Goal: Task Accomplishment & Management: Manage account settings

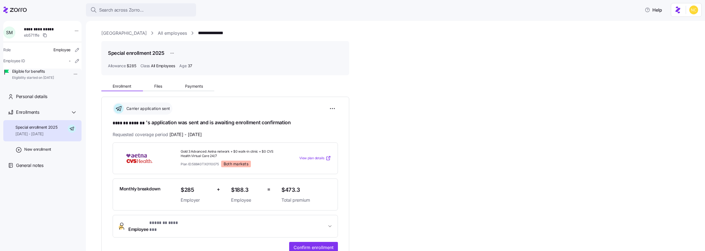
click at [422, 109] on div "**********" at bounding box center [399, 216] width 596 height 272
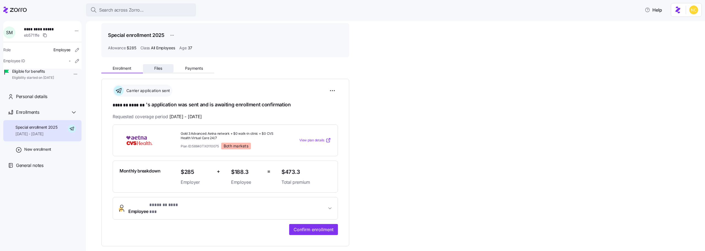
click at [158, 64] on button "Files" at bounding box center [158, 68] width 31 height 8
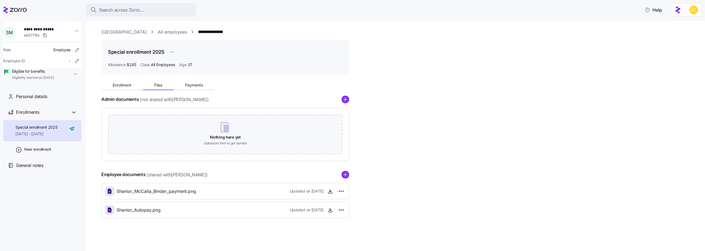
scroll to position [1, 0]
click at [345, 177] on circle "add icon" at bounding box center [345, 174] width 7 height 7
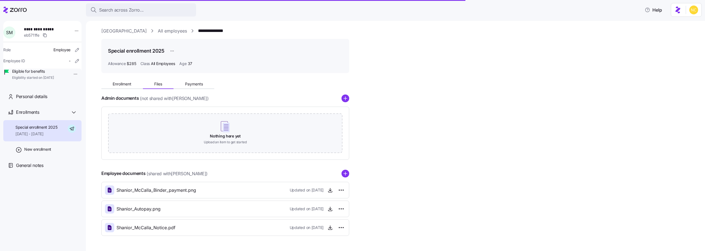
scroll to position [0, 0]
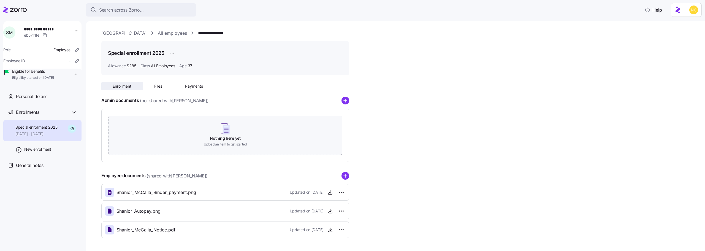
click at [126, 83] on button "Enrollment" at bounding box center [122, 86] width 42 height 8
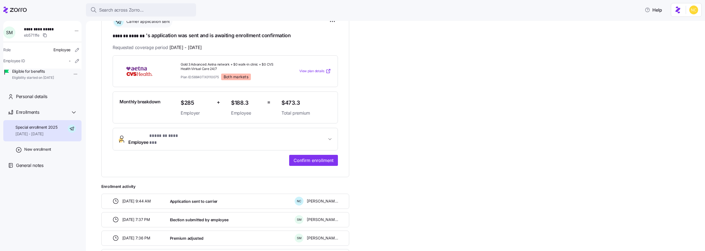
scroll to position [128, 0]
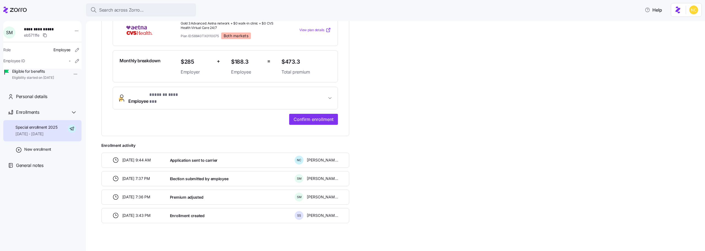
click at [176, 97] on span "* ******* ******* *" at bounding box center [167, 94] width 36 height 7
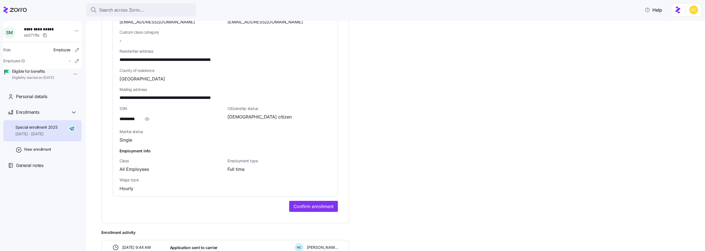
scroll to position [386, 0]
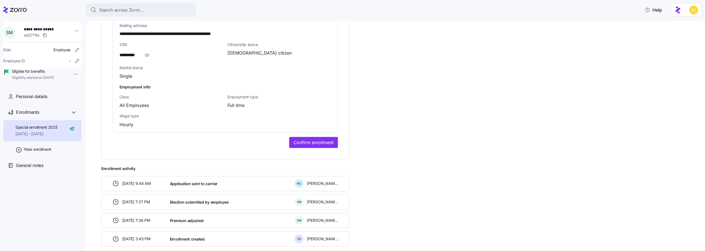
click at [308, 141] on button "Confirm enrollment" at bounding box center [313, 142] width 49 height 11
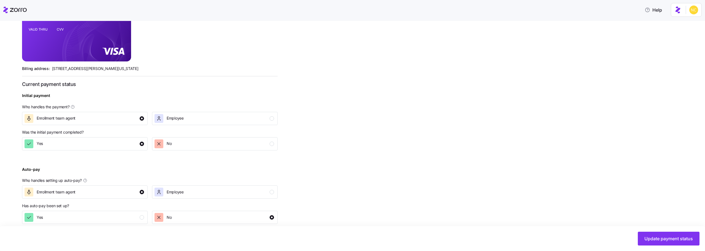
scroll to position [157, 0]
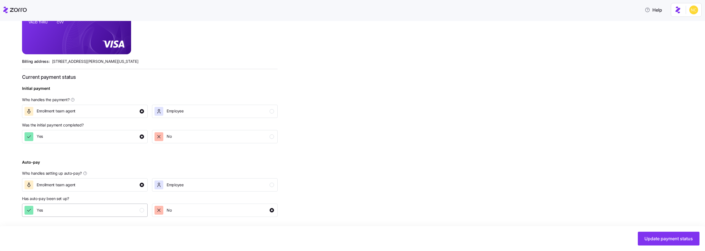
click at [110, 210] on div "Yes" at bounding box center [85, 210] width 120 height 9
click at [674, 234] on button "Update payment status" at bounding box center [669, 239] width 62 height 14
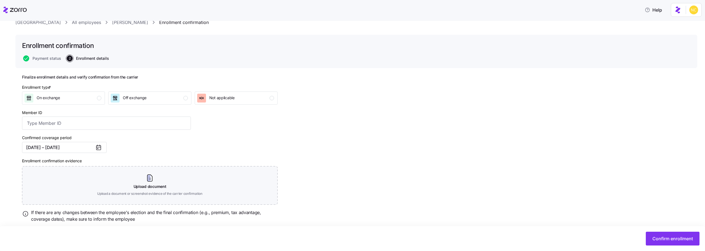
scroll to position [35, 0]
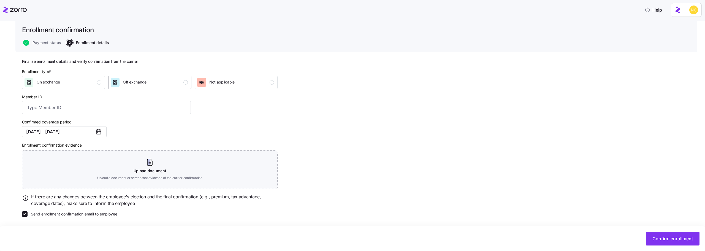
click at [117, 88] on button "Off exchange" at bounding box center [149, 82] width 83 height 13
click at [95, 111] on input "Member ID" at bounding box center [106, 107] width 169 height 13
click at [109, 114] on input "Member ID" at bounding box center [106, 107] width 169 height 13
click at [108, 111] on input "Member ID" at bounding box center [106, 107] width 169 height 13
paste input "S000048072"
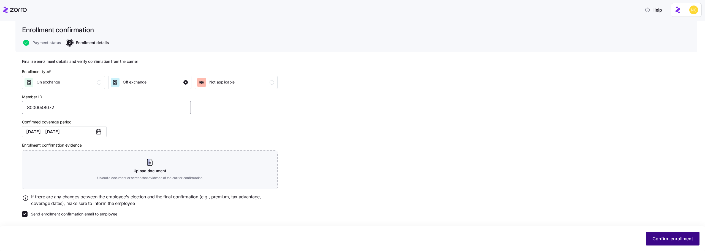
type input "S000048072"
click at [684, 242] on button "Confirm enrollment" at bounding box center [673, 239] width 54 height 14
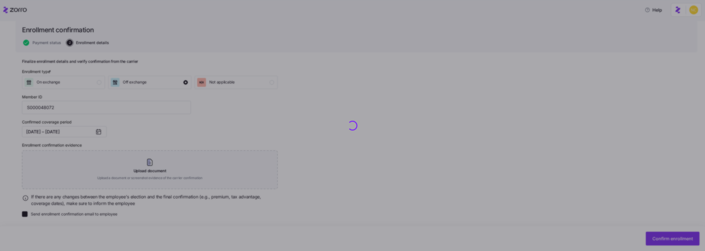
checkbox input "false"
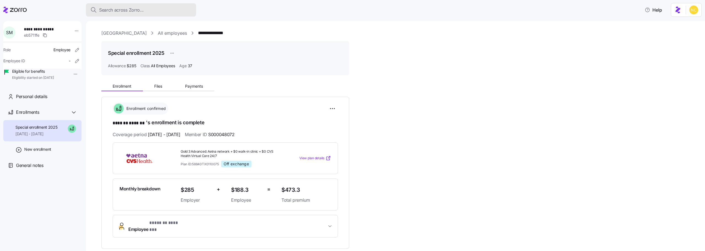
click at [139, 12] on span "Search across Zorro..." at bounding box center [121, 10] width 45 height 7
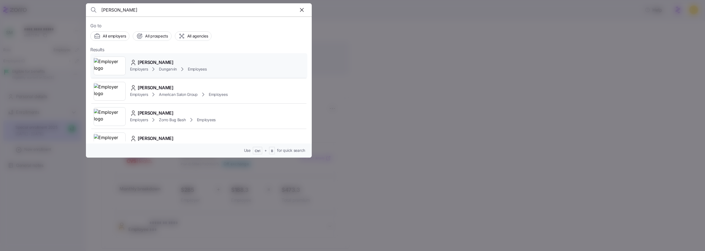
type input "[PERSON_NAME]"
click at [153, 67] on icon at bounding box center [153, 69] width 7 height 7
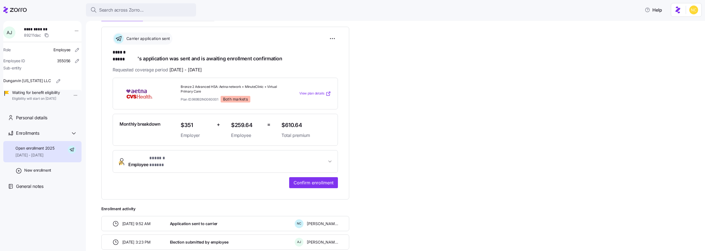
scroll to position [27, 0]
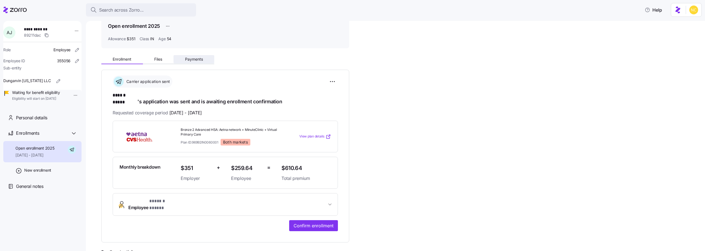
click at [209, 61] on button "Payments" at bounding box center [194, 59] width 41 height 8
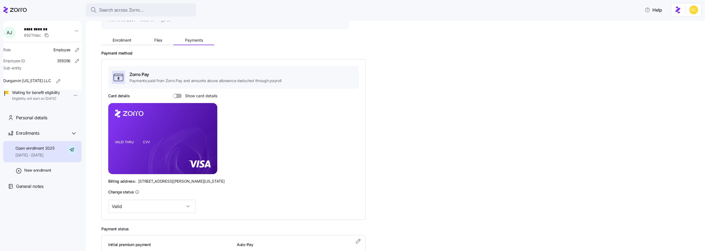
scroll to position [83, 0]
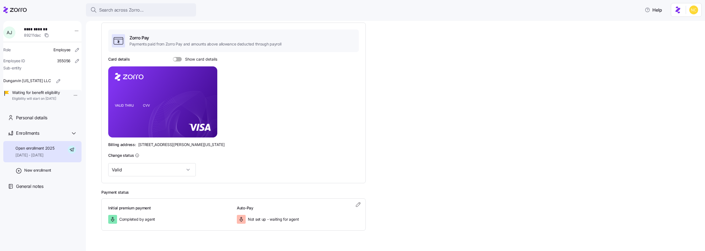
drag, startPoint x: 171, startPoint y: 59, endPoint x: 175, endPoint y: 61, distance: 4.3
click at [171, 58] on div "Card details Show card details" at bounding box center [162, 59] width 109 height 6
click at [177, 61] on span at bounding box center [180, 59] width 6 height 4
click at [173, 57] on input "Show card details" at bounding box center [173, 57] width 0 height 0
click at [152, 129] on icon "VALID THRU CVV" at bounding box center [162, 101] width 109 height 71
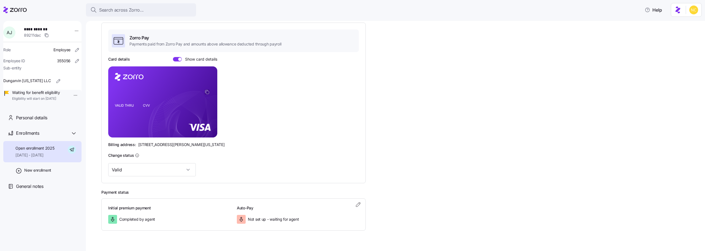
click at [209, 93] on icon "copy-to-clipboard" at bounding box center [207, 92] width 5 height 5
drag, startPoint x: 137, startPoint y: 144, endPoint x: 167, endPoint y: 143, distance: 30.9
click at [167, 143] on div "Billing address: [STREET_ADDRESS][PERSON_NAME][US_STATE]" at bounding box center [233, 145] width 251 height 6
copy span "[STREET_ADDRESS][PERSON_NAME]"
drag, startPoint x: 171, startPoint y: 144, endPoint x: 185, endPoint y: 147, distance: 14.8
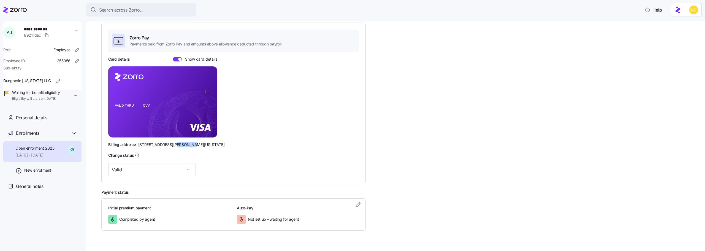
click at [185, 147] on span "[STREET_ADDRESS][PERSON_NAME][US_STATE]" at bounding box center [181, 145] width 87 height 6
copy span "Westlake"
click at [204, 146] on span "[STREET_ADDRESS][PERSON_NAME][US_STATE]" at bounding box center [181, 145] width 87 height 6
drag, startPoint x: 208, startPoint y: 146, endPoint x: 197, endPoint y: 146, distance: 10.5
click at [197, 146] on div "Billing address: [STREET_ADDRESS][PERSON_NAME][US_STATE]" at bounding box center [233, 145] width 251 height 6
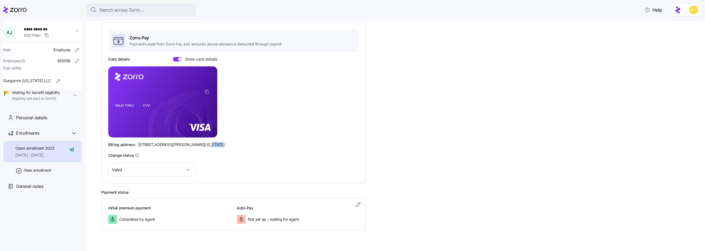
copy span "44145"
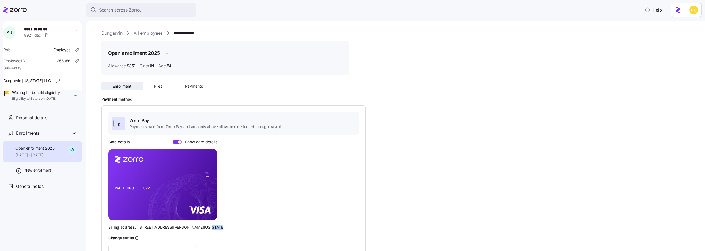
click at [134, 83] on button "Enrollment" at bounding box center [122, 86] width 42 height 8
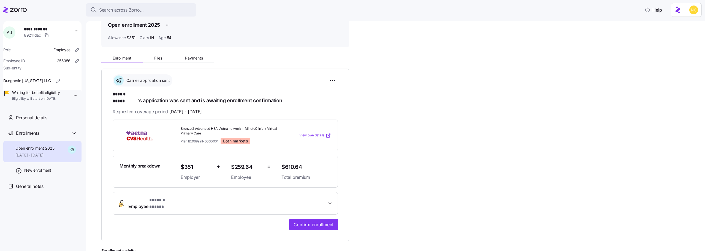
scroll to position [110, 0]
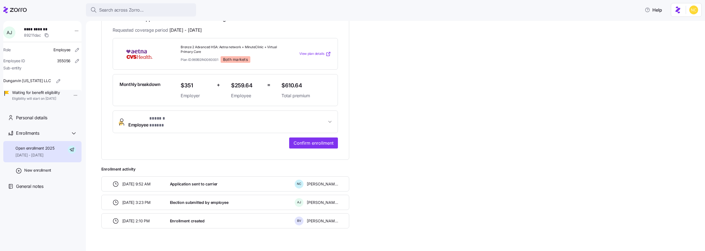
click at [310, 115] on span "Employee * ****** ***** *" at bounding box center [227, 121] width 198 height 13
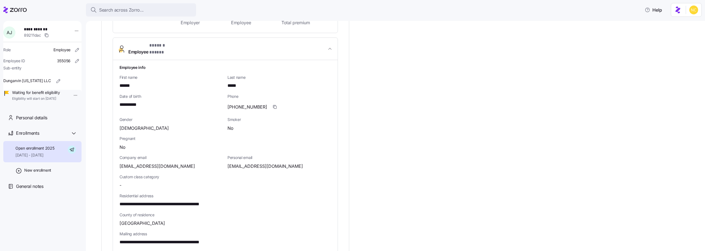
scroll to position [192, 0]
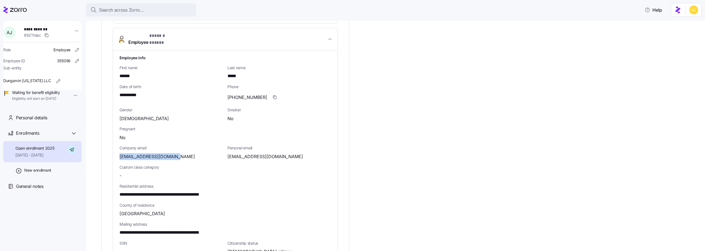
drag, startPoint x: 127, startPoint y: 146, endPoint x: 174, endPoint y: 145, distance: 46.3
click at [174, 145] on div "**********" at bounding box center [225, 190] width 225 height 281
copy span "[EMAIL_ADDRESS][DOMAIN_NAME]"
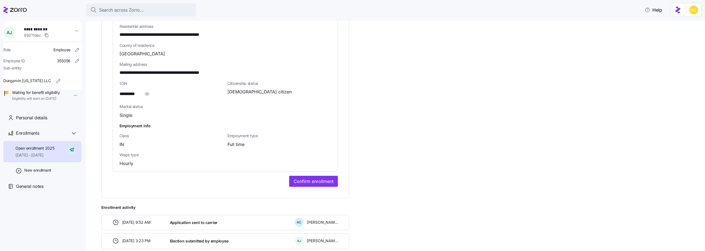
scroll to position [391, 0]
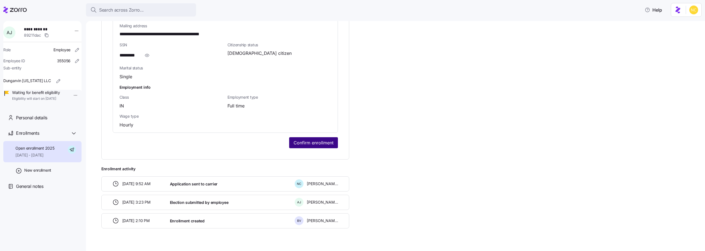
click at [324, 139] on span "Confirm enrollment" at bounding box center [314, 142] width 40 height 7
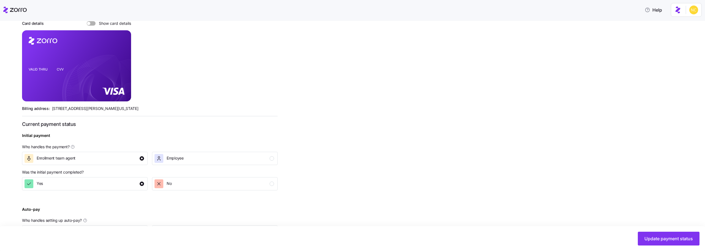
scroll to position [157, 0]
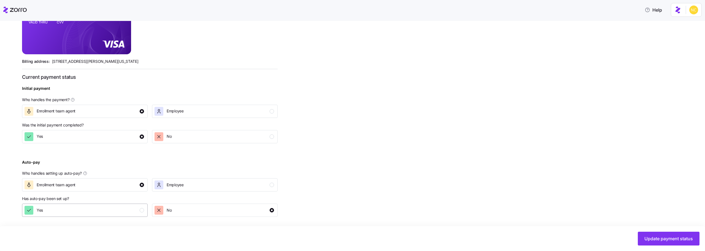
click at [130, 213] on div "Yes" at bounding box center [85, 210] width 120 height 9
click at [663, 235] on button "Update payment status" at bounding box center [669, 239] width 62 height 14
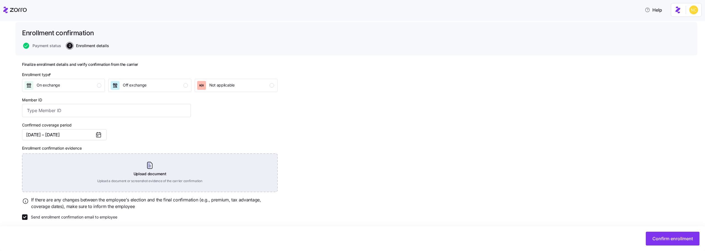
scroll to position [35, 0]
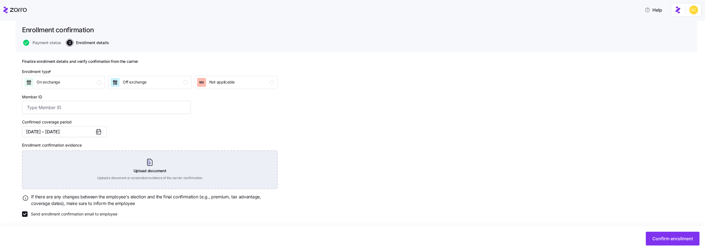
click at [156, 179] on div "Upload document Upload a document or screenshot evidence of the carrier confirm…" at bounding box center [150, 169] width 256 height 39
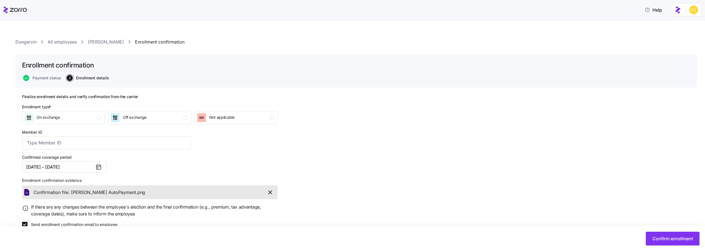
scroll to position [10, 0]
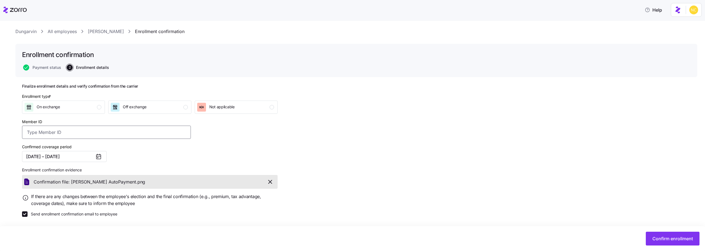
click at [129, 130] on input "Member ID" at bounding box center [106, 132] width 169 height 13
paste input "S000048073"
type input "S000048073"
click at [677, 240] on span "Confirm enrollment" at bounding box center [673, 238] width 40 height 7
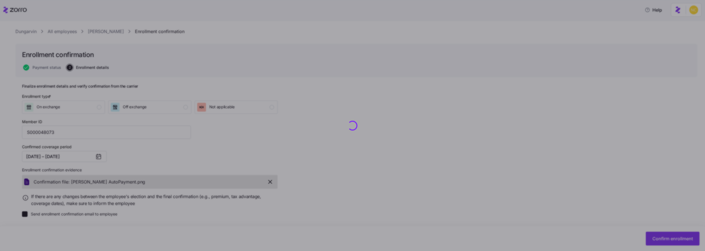
checkbox input "false"
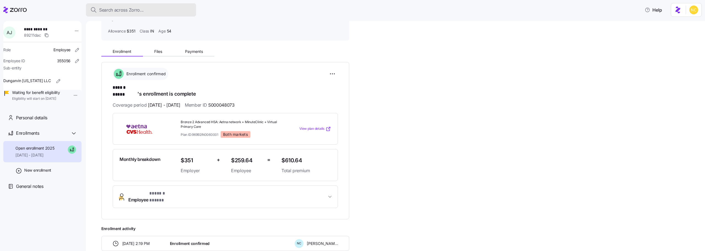
scroll to position [28, 0]
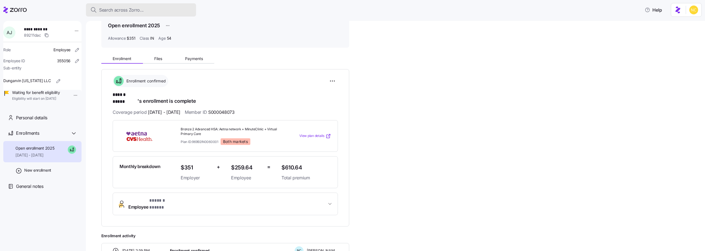
click at [114, 9] on span "Search across Zorro..." at bounding box center [121, 10] width 45 height 7
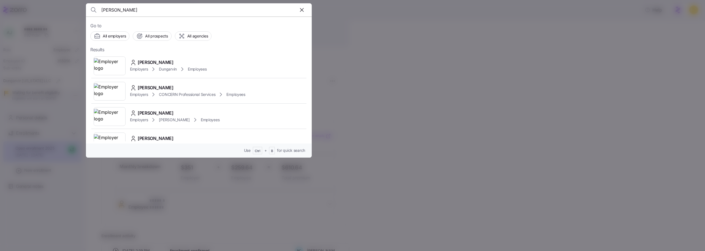
type input "[PERSON_NAME]"
click at [137, 63] on div "[PERSON_NAME]" at bounding box center [168, 62] width 77 height 7
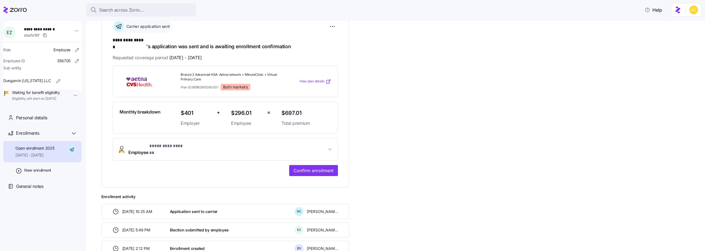
click at [295, 138] on button "Employee * ********* ****** *" at bounding box center [225, 149] width 225 height 22
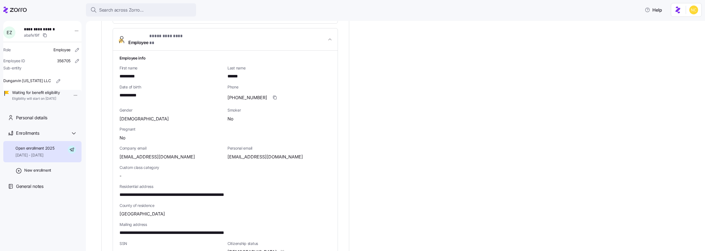
scroll to position [192, 0]
drag, startPoint x: 116, startPoint y: 147, endPoint x: 177, endPoint y: 147, distance: 61.2
click at [177, 147] on div "**********" at bounding box center [225, 190] width 225 height 281
click at [177, 153] on div "[EMAIL_ADDRESS][DOMAIN_NAME]" at bounding box center [172, 156] width 104 height 7
drag, startPoint x: 120, startPoint y: 82, endPoint x: 159, endPoint y: 84, distance: 39.7
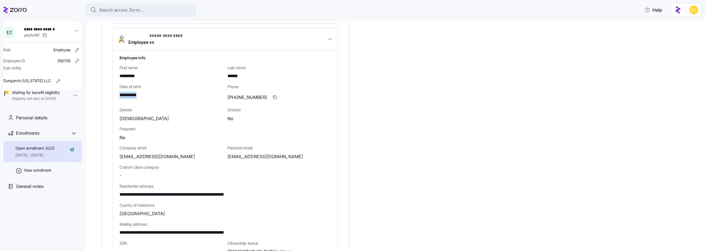
click at [159, 92] on div "**********" at bounding box center [172, 95] width 104 height 7
copy span "**********"
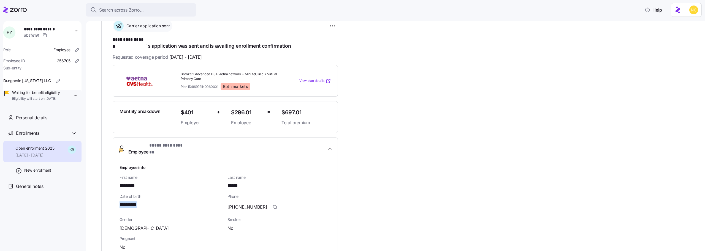
scroll to position [28, 0]
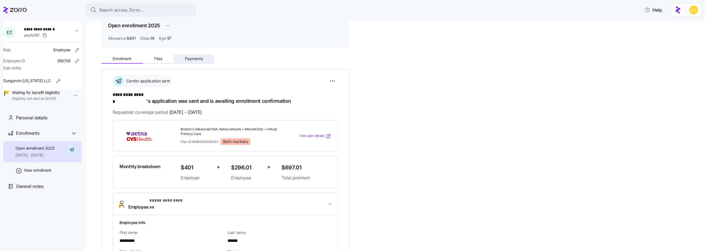
click at [191, 60] on span "Payments" at bounding box center [194, 59] width 18 height 4
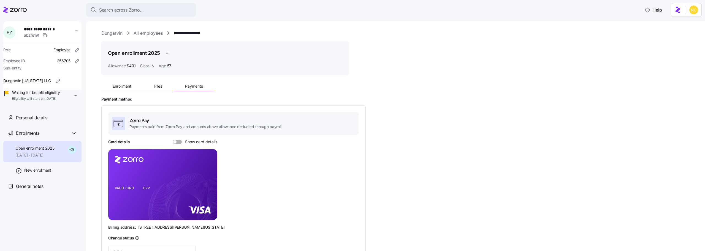
click at [179, 144] on span at bounding box center [180, 142] width 6 height 4
click at [173, 140] on input "Show card details" at bounding box center [173, 140] width 0 height 0
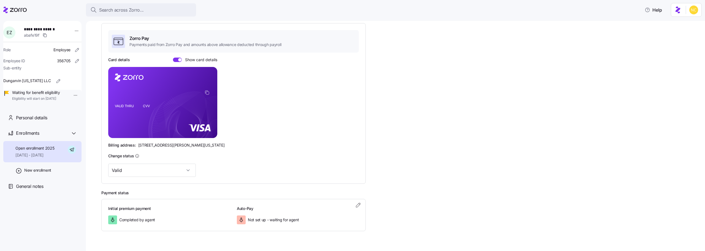
scroll to position [83, 0]
click at [214, 91] on rect at bounding box center [162, 101] width 109 height 71
click at [207, 93] on icon "copy-to-clipboard" at bounding box center [207, 92] width 5 height 5
drag, startPoint x: 138, startPoint y: 145, endPoint x: 167, endPoint y: 146, distance: 29.8
click at [167, 146] on span "[STREET_ADDRESS][PERSON_NAME][US_STATE]" at bounding box center [181, 145] width 87 height 6
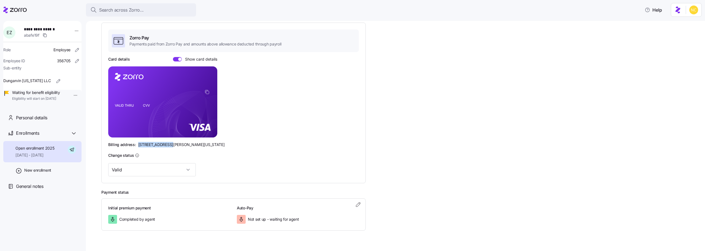
copy span "[STREET_ADDRESS][PERSON_NAME]"
drag, startPoint x: 169, startPoint y: 142, endPoint x: 184, endPoint y: 144, distance: 14.9
click at [184, 144] on span "[STREET_ADDRESS][PERSON_NAME][US_STATE]" at bounding box center [181, 145] width 87 height 6
copy span "Westlake"
drag, startPoint x: 199, startPoint y: 144, endPoint x: 212, endPoint y: 145, distance: 13.6
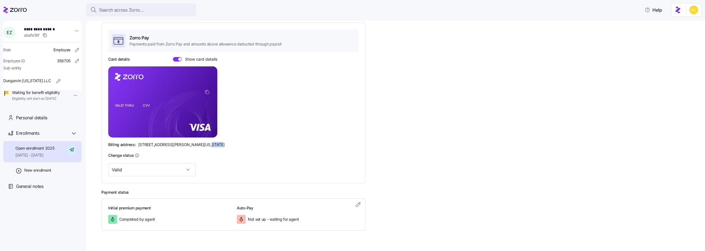
click at [212, 145] on div "Billing address: [STREET_ADDRESS][PERSON_NAME][US_STATE]" at bounding box center [233, 145] width 251 height 6
copy span "44145"
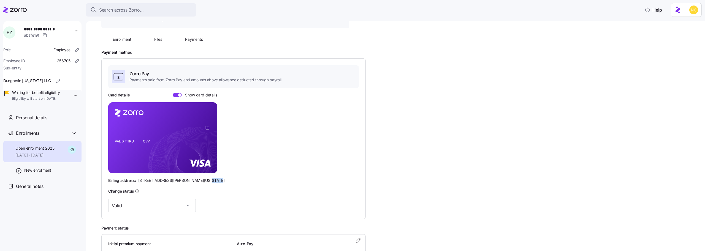
scroll to position [0, 0]
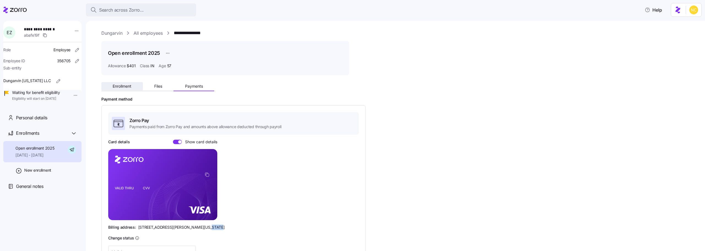
click at [125, 83] on button "Enrollment" at bounding box center [122, 86] width 42 height 8
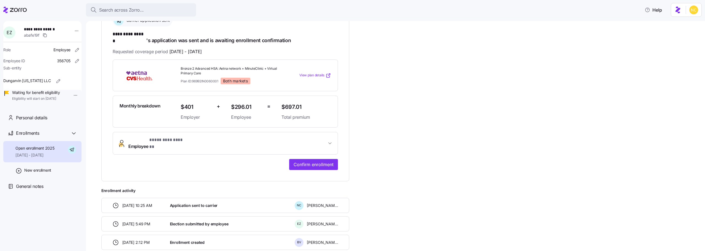
scroll to position [55, 0]
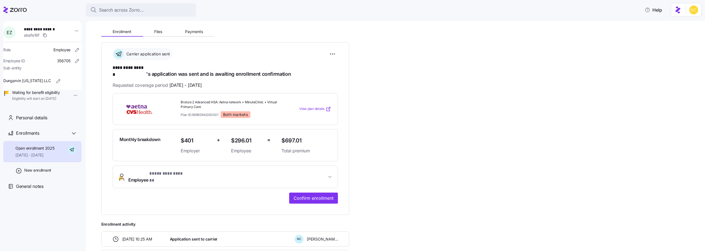
click at [299, 166] on button "Employee * ********* ****** *" at bounding box center [225, 177] width 225 height 22
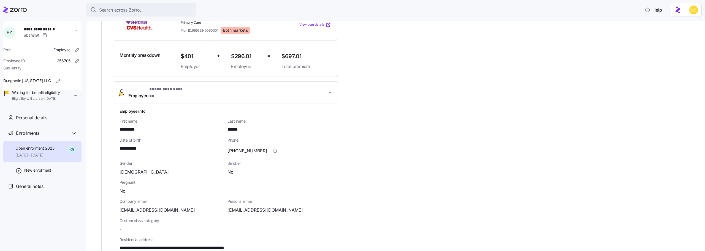
scroll to position [192, 0]
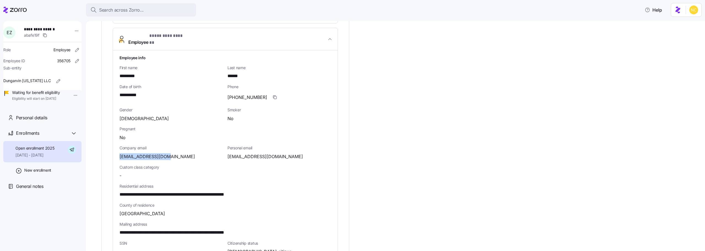
drag, startPoint x: 120, startPoint y: 147, endPoint x: 193, endPoint y: 148, distance: 72.5
click at [193, 153] on div "[EMAIL_ADDRESS][DOMAIN_NAME]" at bounding box center [172, 156] width 104 height 7
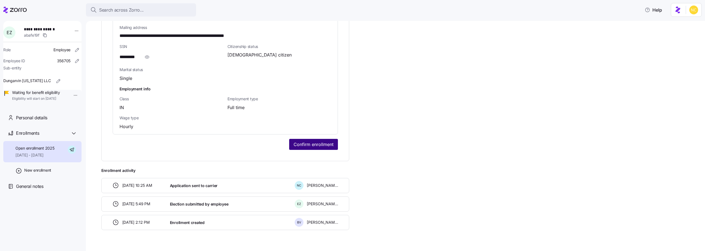
scroll to position [391, 0]
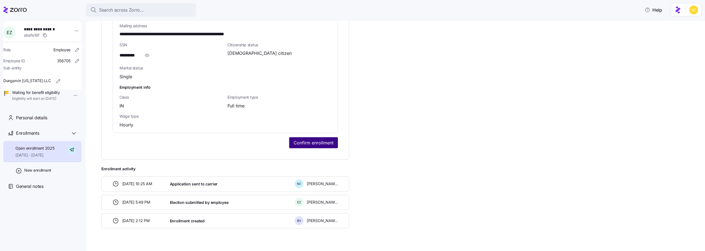
click at [324, 139] on span "Confirm enrollment" at bounding box center [314, 142] width 40 height 7
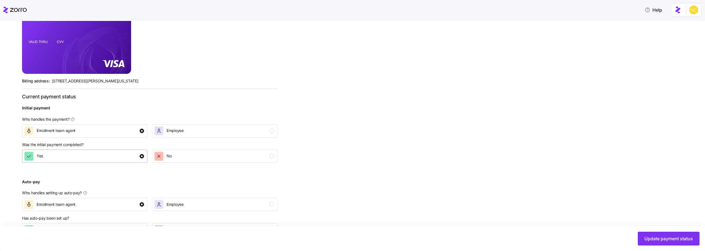
scroll to position [157, 0]
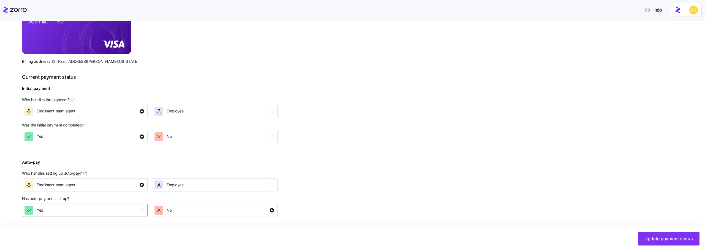
click at [131, 205] on button "Yes" at bounding box center [85, 210] width 126 height 13
click at [669, 232] on button "Update payment status" at bounding box center [669, 239] width 62 height 14
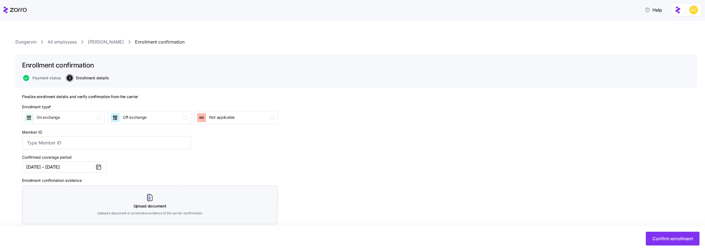
click at [101, 42] on link "[PERSON_NAME]" at bounding box center [106, 42] width 36 height 7
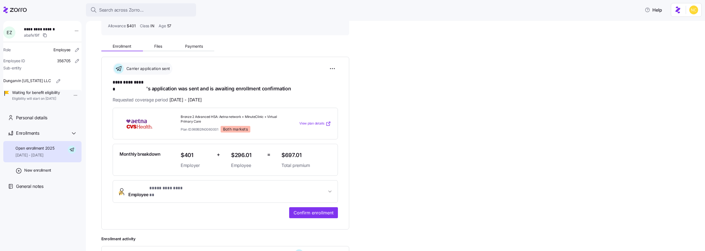
scroll to position [83, 0]
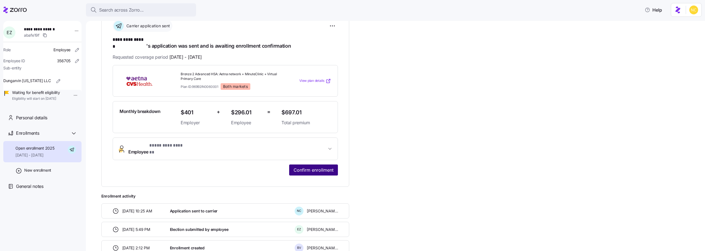
click at [300, 167] on span "Confirm enrollment" at bounding box center [314, 170] width 40 height 7
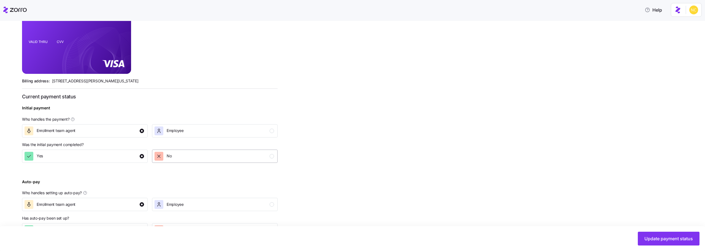
scroll to position [157, 0]
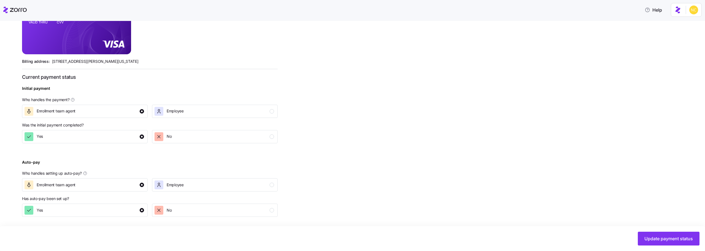
click at [658, 229] on div "Update payment status" at bounding box center [352, 238] width 705 height 25
click at [656, 233] on button "Update payment status" at bounding box center [669, 239] width 62 height 14
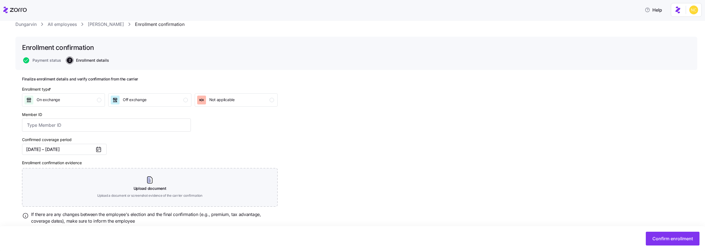
scroll to position [35, 0]
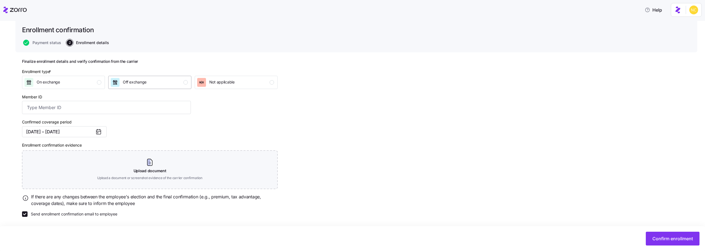
click at [165, 89] on button "Off exchange" at bounding box center [149, 82] width 83 height 13
click at [108, 88] on div "On exchange Off exchange Not applicable" at bounding box center [150, 82] width 256 height 13
click at [103, 86] on button "On exchange" at bounding box center [63, 82] width 83 height 13
click at [126, 87] on div "Off exchange" at bounding box center [135, 82] width 24 height 9
click at [125, 107] on input "Member ID" at bounding box center [106, 107] width 169 height 13
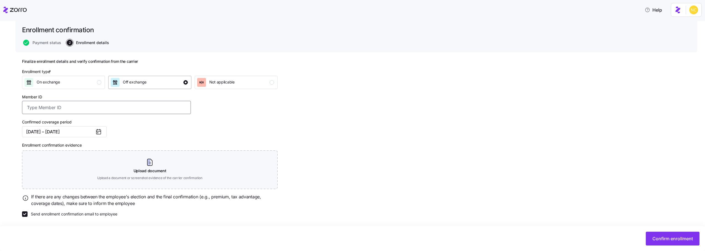
paste input "S000048074"
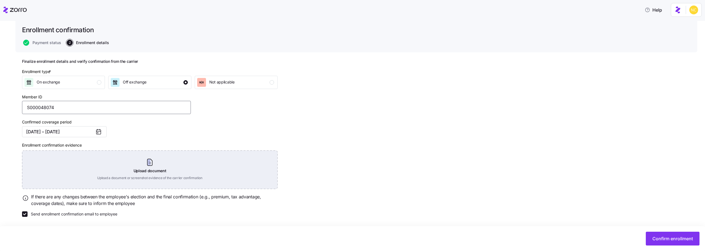
type input "S000048074"
click at [158, 161] on div "Upload document Upload a document or screenshot evidence of the carrier confirm…" at bounding box center [150, 169] width 256 height 39
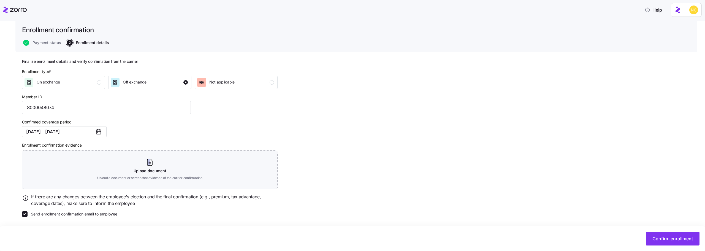
scroll to position [10, 0]
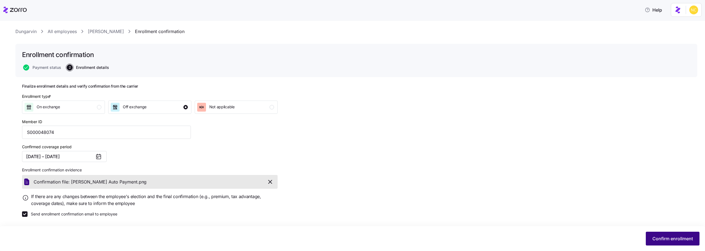
click at [673, 238] on span "Confirm enrollment" at bounding box center [673, 238] width 40 height 7
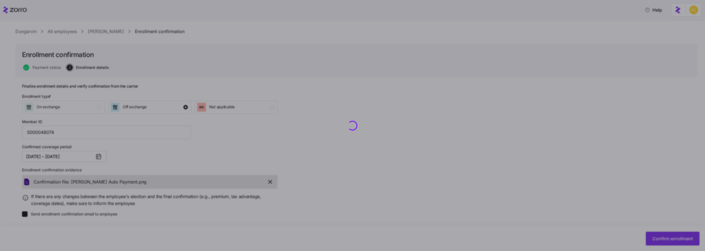
checkbox input "false"
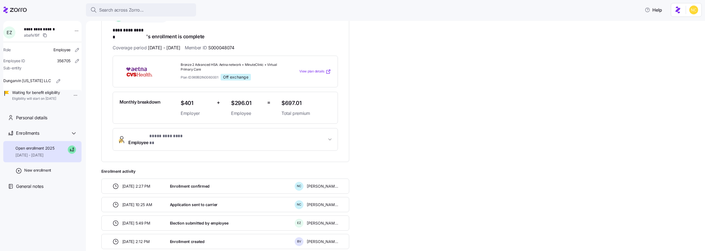
scroll to position [58, 0]
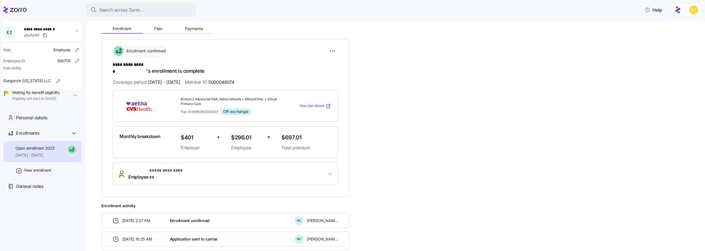
click at [298, 171] on button "Employee * ********* ****** *" at bounding box center [225, 174] width 225 height 22
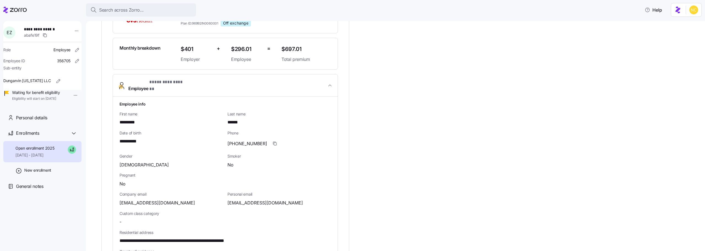
scroll to position [195, 0]
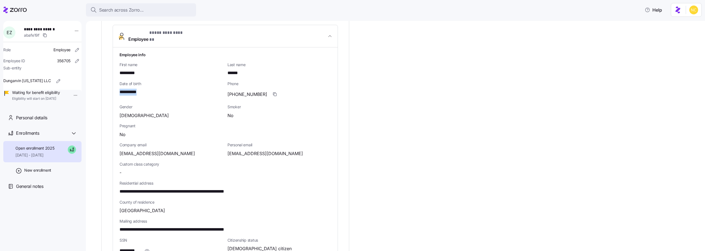
drag, startPoint x: 147, startPoint y: 82, endPoint x: 113, endPoint y: 82, distance: 33.9
click at [113, 82] on div "**********" at bounding box center [225, 187] width 225 height 281
copy span "**********"
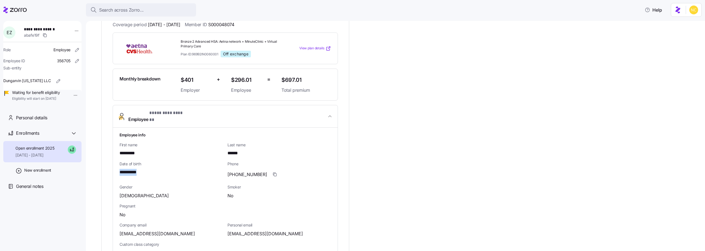
scroll to position [113, 0]
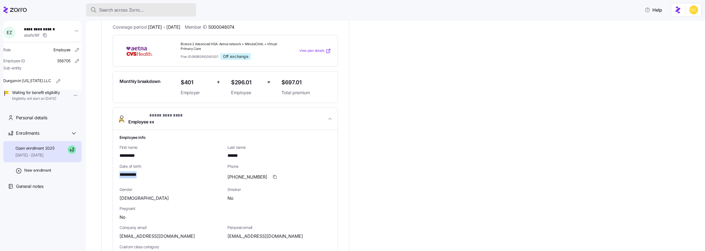
click at [140, 12] on span "Search across Zorro..." at bounding box center [121, 10] width 45 height 7
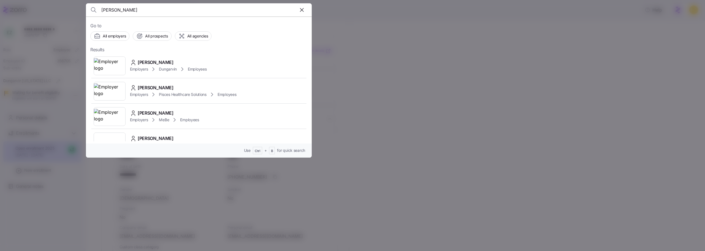
type input "[PERSON_NAME]"
click at [181, 63] on div "[PERSON_NAME]" at bounding box center [168, 62] width 77 height 7
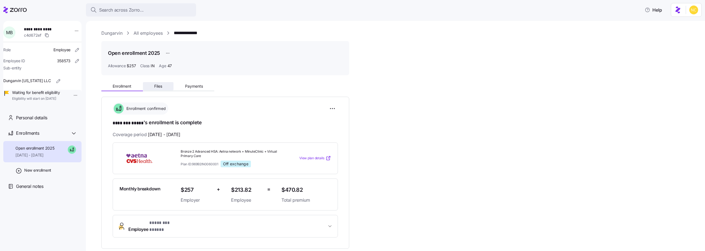
click at [167, 86] on button "Files" at bounding box center [158, 86] width 31 height 8
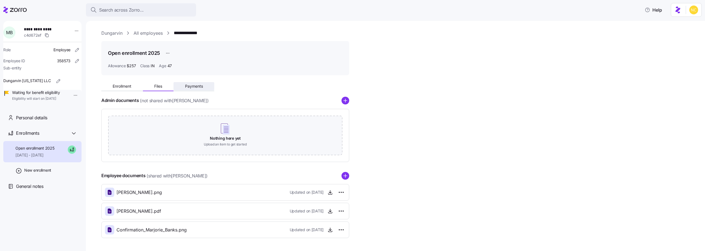
click at [180, 86] on button "Payments" at bounding box center [194, 86] width 41 height 8
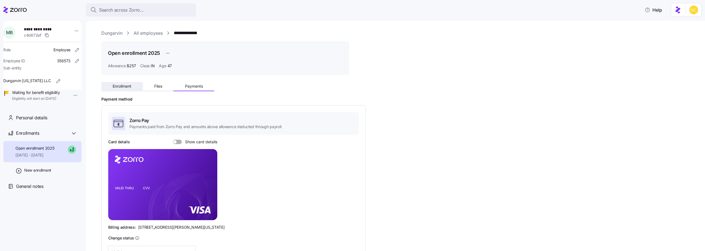
click at [129, 84] on span "Enrollment" at bounding box center [122, 86] width 19 height 4
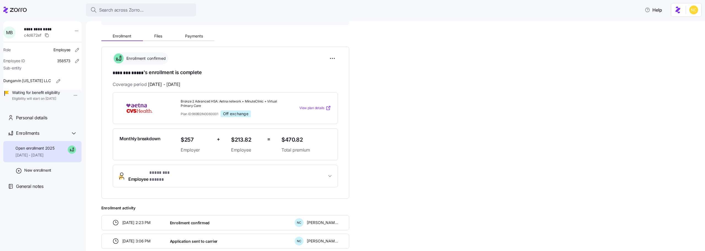
scroll to position [83, 0]
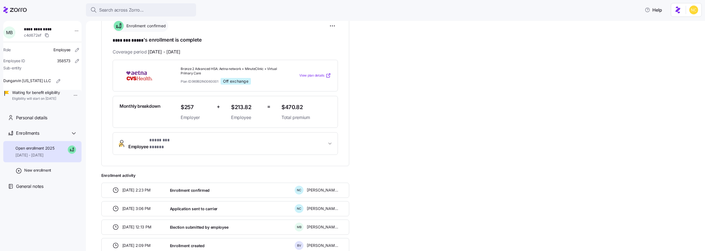
click at [315, 137] on span "Employee * ******** ***** *" at bounding box center [227, 143] width 198 height 13
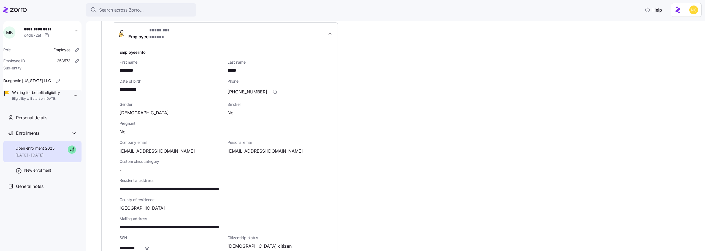
scroll to position [193, 0]
drag, startPoint x: 121, startPoint y: 85, endPoint x: 128, endPoint y: 87, distance: 7.2
click at [153, 86] on div "**********" at bounding box center [172, 89] width 104 height 7
click at [128, 87] on span "**********" at bounding box center [130, 89] width 21 height 7
drag, startPoint x: 117, startPoint y: 84, endPoint x: 154, endPoint y: 84, distance: 37.7
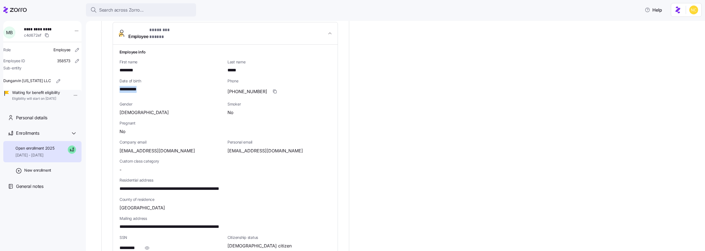
click at [154, 84] on div "**********" at bounding box center [225, 185] width 225 height 281
copy span "**********"
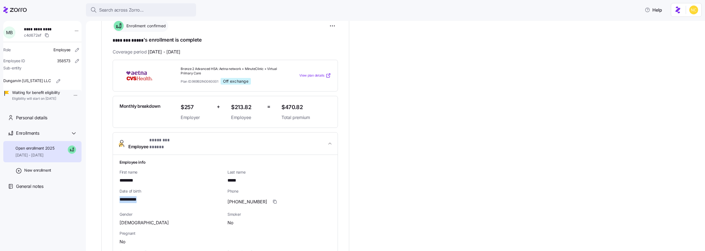
scroll to position [0, 0]
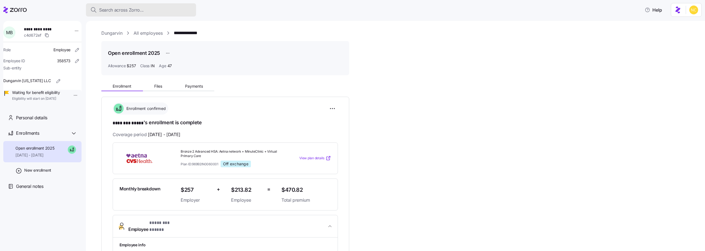
click at [135, 15] on button "Search across Zorro..." at bounding box center [141, 9] width 110 height 13
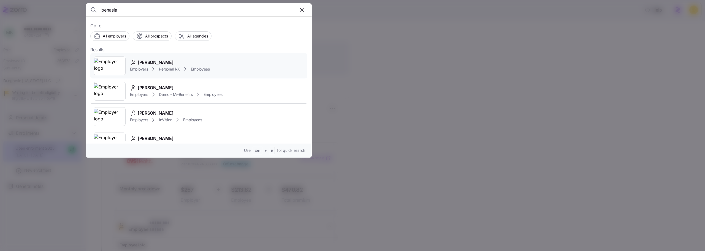
type input "benasia"
click at [169, 60] on span "[PERSON_NAME]" at bounding box center [156, 62] width 36 height 7
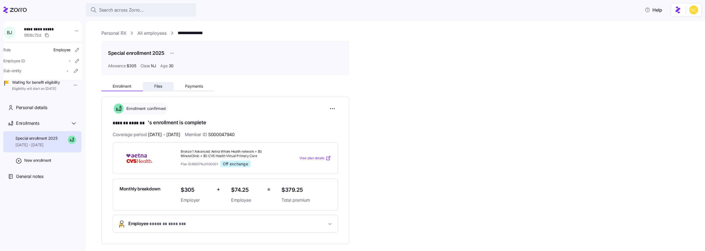
click at [163, 84] on button "Files" at bounding box center [158, 86] width 31 height 8
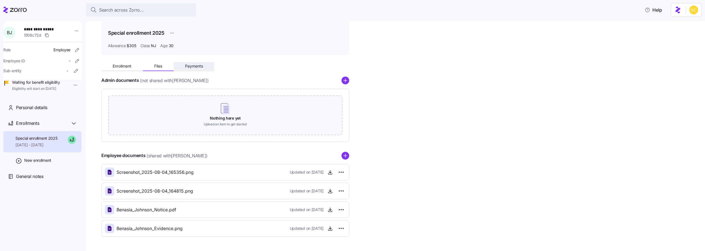
scroll to position [39, 0]
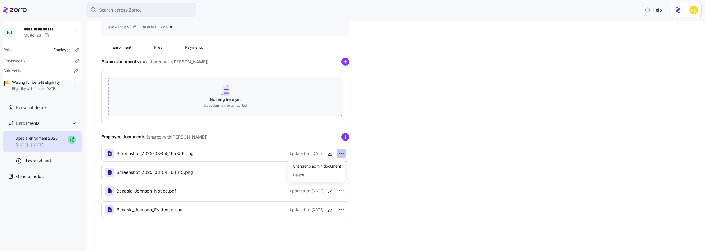
click at [342, 156] on html "**********" at bounding box center [352, 124] width 705 height 248
click at [440, 160] on html "**********" at bounding box center [352, 124] width 705 height 248
click at [329, 209] on icon "button" at bounding box center [331, 210] width 6 height 6
click at [329, 187] on span "button" at bounding box center [330, 191] width 8 height 8
click at [329, 192] on icon "button" at bounding box center [331, 191] width 6 height 6
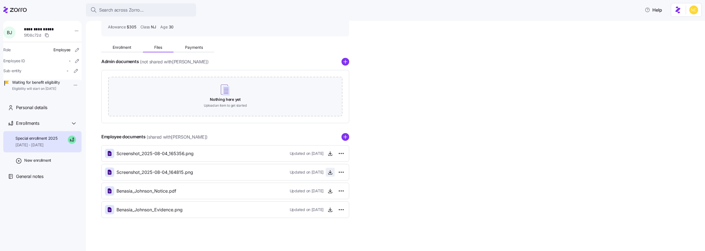
click at [328, 175] on icon "button" at bounding box center [331, 172] width 6 height 6
click at [329, 154] on icon "button" at bounding box center [331, 154] width 6 height 6
click at [341, 150] on html "**********" at bounding box center [352, 124] width 705 height 248
click at [366, 152] on html "**********" at bounding box center [352, 124] width 705 height 248
click at [134, 12] on span "Search across Zorro..." at bounding box center [121, 10] width 45 height 7
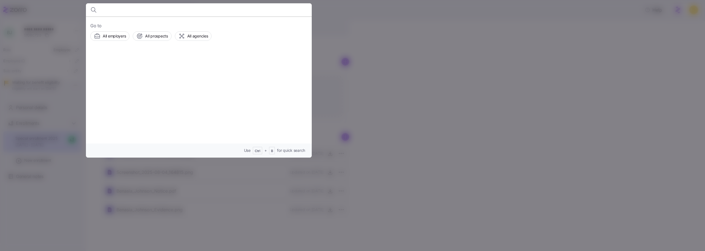
type input "e"
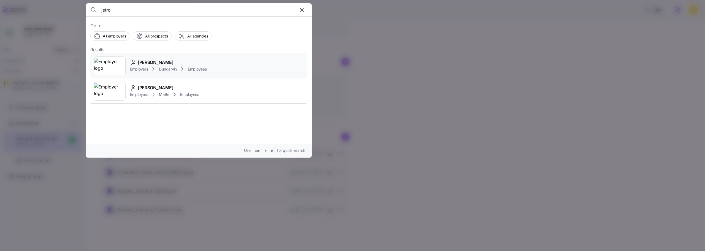
type input "jetro"
click at [151, 63] on span "[PERSON_NAME]" at bounding box center [156, 62] width 36 height 7
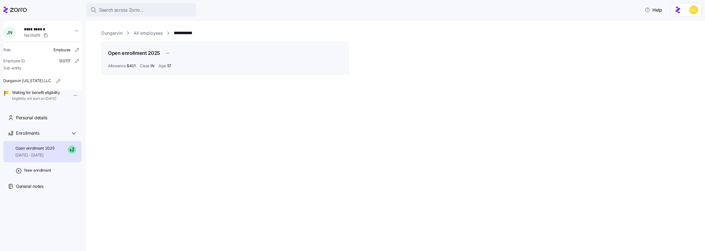
click at [44, 151] on span "Open enrollment 2025" at bounding box center [34, 148] width 39 height 6
click at [122, 157] on div "**********" at bounding box center [395, 136] width 619 height 230
click at [185, 34] on link "**********" at bounding box center [187, 33] width 26 height 7
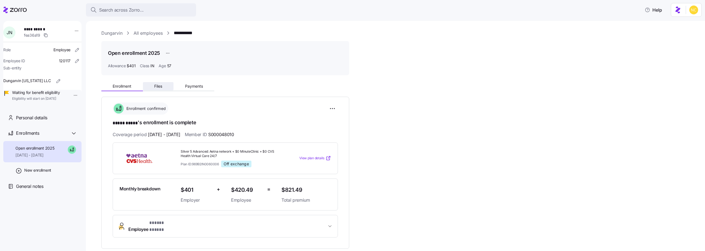
click at [156, 90] on button "Files" at bounding box center [158, 86] width 31 height 8
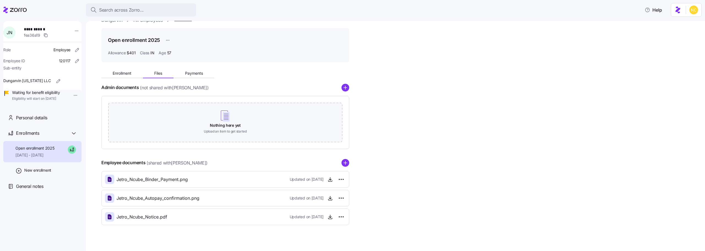
scroll to position [20, 0]
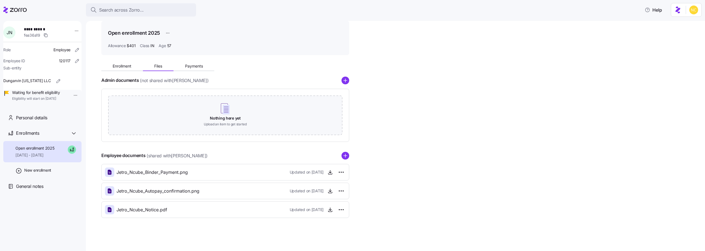
click at [345, 152] on div "Employee documents (shared with [PERSON_NAME] )" at bounding box center [225, 156] width 248 height 8
click at [347, 158] on circle "add icon" at bounding box center [345, 155] width 7 height 7
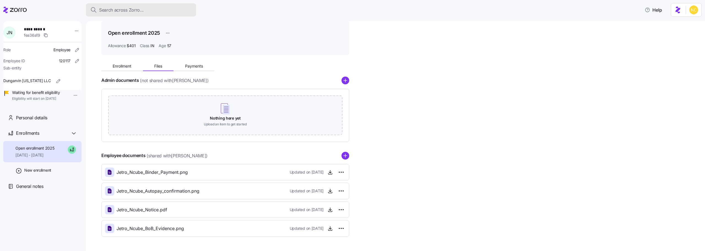
click at [146, 7] on div "Search across Zorro..." at bounding box center [140, 10] width 101 height 7
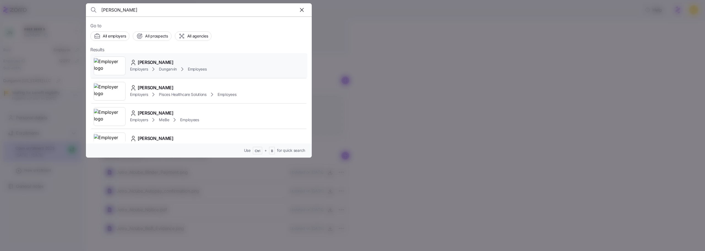
type input "[PERSON_NAME]"
click at [186, 63] on div "[PERSON_NAME]" at bounding box center [168, 62] width 77 height 7
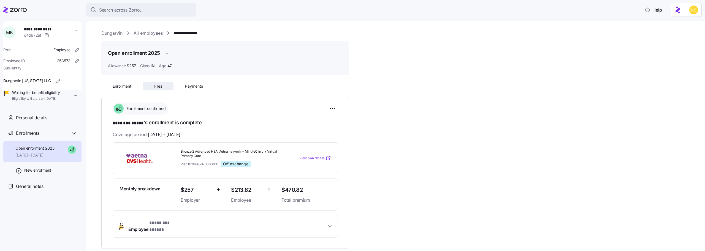
click at [167, 85] on button "Files" at bounding box center [158, 86] width 31 height 8
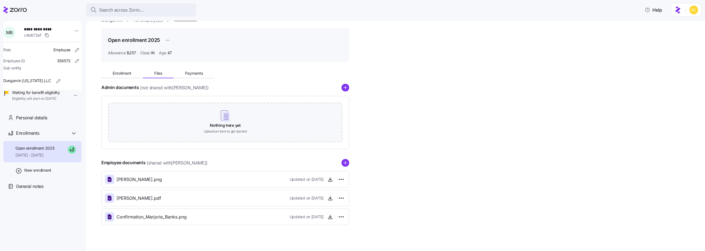
scroll to position [20, 0]
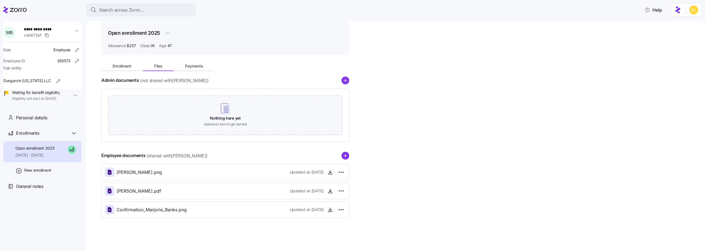
click at [344, 152] on icon "add icon" at bounding box center [346, 156] width 8 height 8
click at [444, 191] on div "Enrollment Files Payments Admin documents (not shared with [PERSON_NAME] ) Noth…" at bounding box center [399, 148] width 596 height 177
click at [152, 9] on div "Search across Zorro..." at bounding box center [140, 10] width 101 height 7
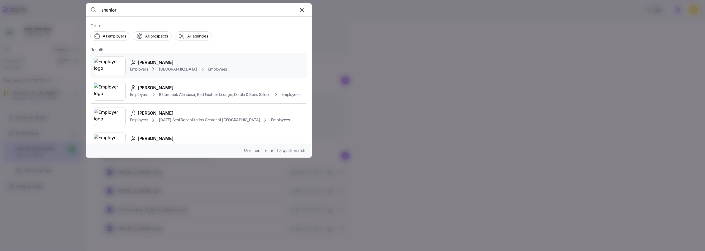
type input "shanior"
click at [156, 58] on div "[PERSON_NAME] Employers [GEOGRAPHIC_DATA] Employees" at bounding box center [198, 65] width 217 height 25
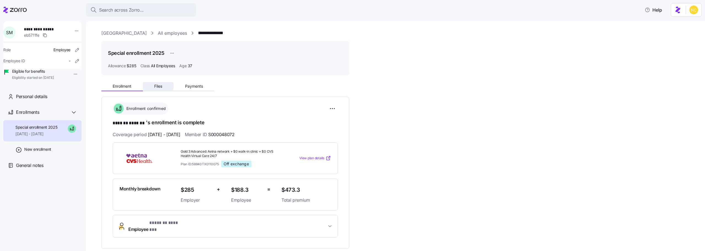
click at [166, 82] on button "Files" at bounding box center [158, 86] width 31 height 8
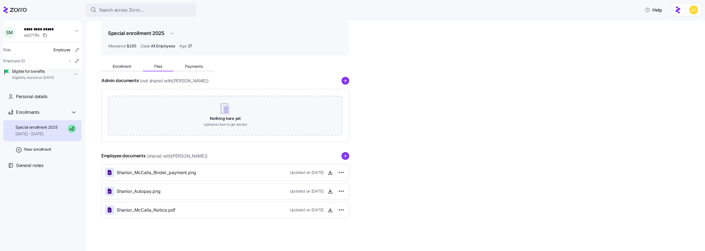
scroll to position [20, 0]
click at [351, 153] on div "Enrollment Files Payments Admin documents (not shared with [PERSON_NAME] ) Noth…" at bounding box center [399, 139] width 596 height 158
click at [346, 154] on circle "add icon" at bounding box center [345, 155] width 7 height 7
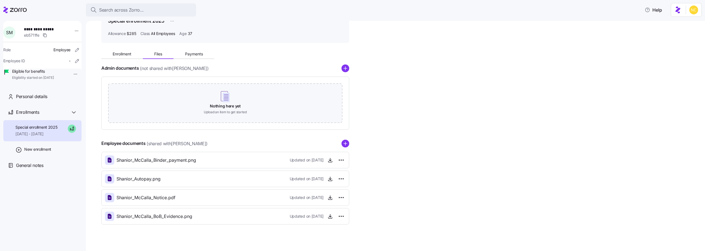
scroll to position [39, 0]
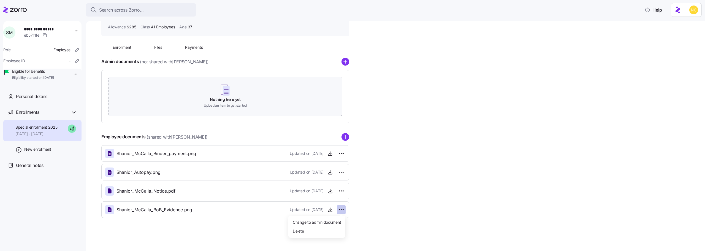
click at [345, 213] on html "**********" at bounding box center [352, 124] width 705 height 248
click at [332, 229] on div "Delete" at bounding box center [317, 230] width 53 height 9
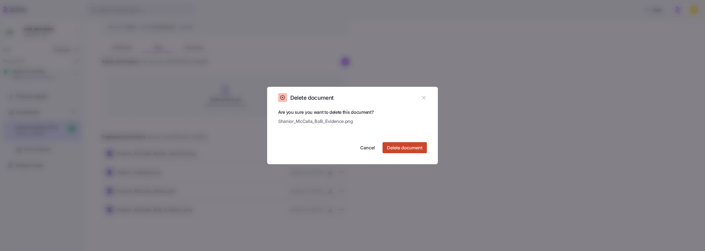
click at [420, 144] on button "Delete document" at bounding box center [405, 147] width 44 height 11
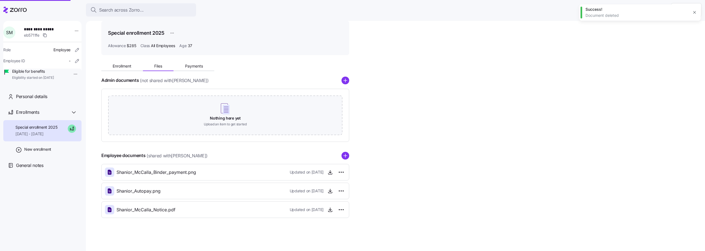
scroll to position [20, 0]
click at [346, 153] on circle "add icon" at bounding box center [345, 155] width 7 height 7
click at [331, 224] on div "[PERSON_NAME].png Updated on [DATE]" at bounding box center [225, 228] width 241 height 9
click at [331, 226] on icon "button" at bounding box center [331, 229] width 6 height 6
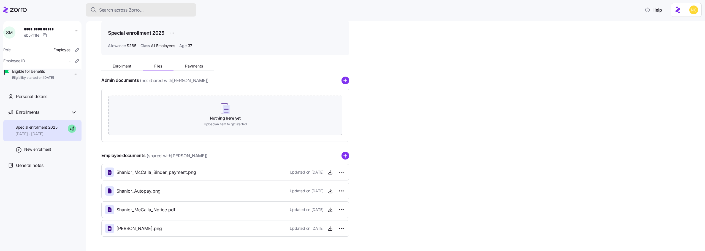
click at [143, 16] on button "Search across Zorro..." at bounding box center [141, 9] width 110 height 13
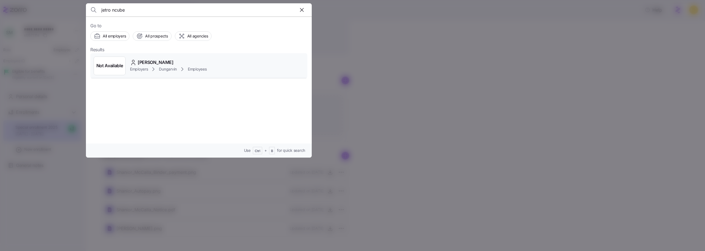
type input "jetro ncube"
click at [155, 63] on span "[PERSON_NAME]" at bounding box center [156, 62] width 36 height 7
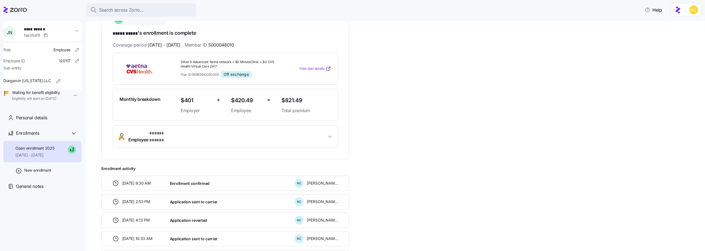
scroll to position [39, 0]
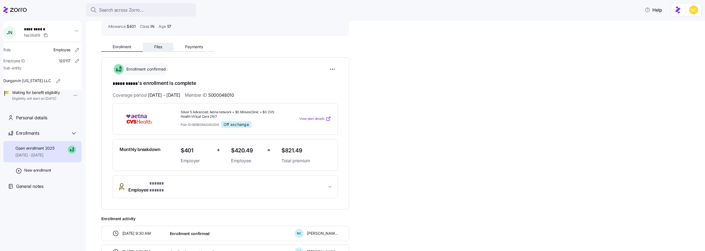
click at [160, 44] on button "Files" at bounding box center [158, 47] width 31 height 8
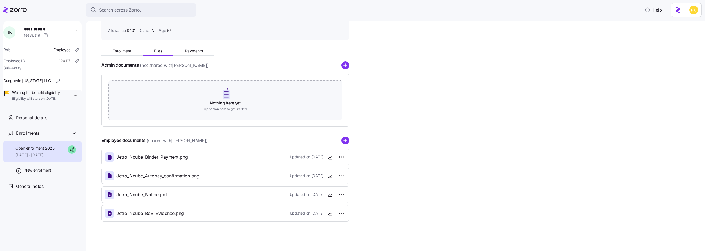
scroll to position [39, 0]
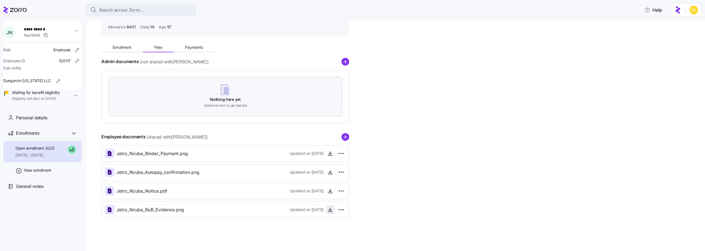
click at [333, 214] on span "button" at bounding box center [330, 210] width 8 height 8
click at [330, 210] on icon "button" at bounding box center [331, 210] width 6 height 6
click at [338, 213] on html "**********" at bounding box center [352, 124] width 705 height 248
click at [325, 231] on div "Delete" at bounding box center [317, 230] width 53 height 9
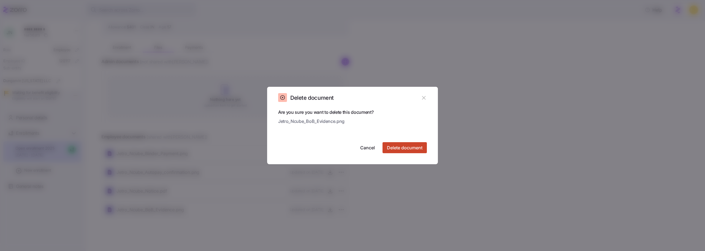
click at [416, 146] on span "Delete document" at bounding box center [405, 147] width 36 height 7
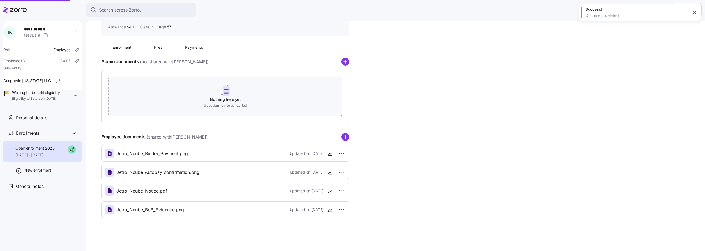
scroll to position [20, 0]
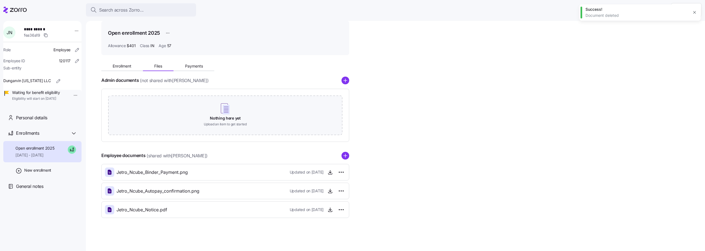
click at [346, 151] on div "Admin documents (not shared with [PERSON_NAME] ) Nothing here yet Upload an ite…" at bounding box center [225, 147] width 248 height 141
click at [346, 152] on icon "add icon" at bounding box center [346, 156] width 8 height 8
click at [432, 172] on div "Enrollment Files Payments Admin documents (not shared with [PERSON_NAME] ) Noth…" at bounding box center [399, 148] width 596 height 177
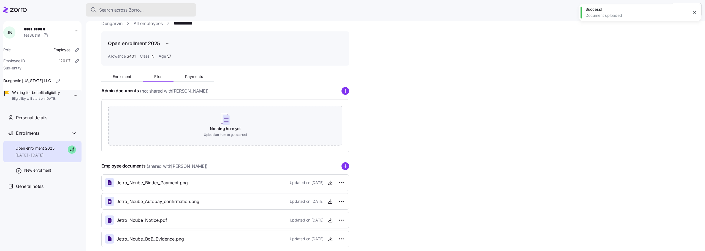
scroll to position [0, 0]
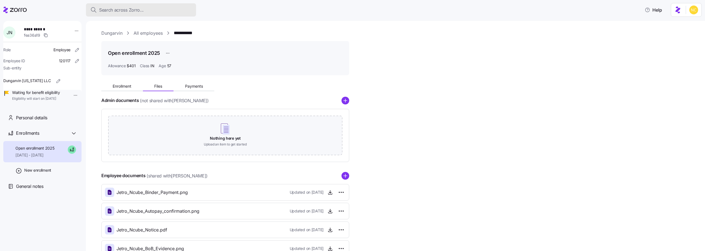
click at [131, 11] on span "Search across Zorro..." at bounding box center [121, 10] width 45 height 7
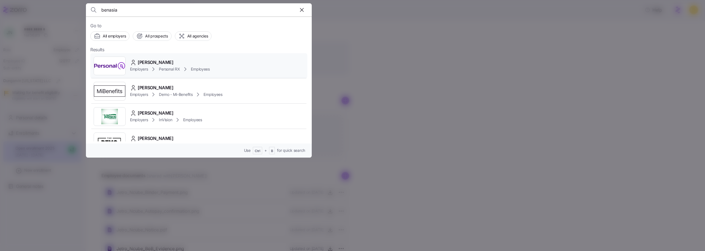
type input "benasia"
click at [194, 59] on div "[PERSON_NAME] Employers Personal RX Employees" at bounding box center [198, 65] width 217 height 25
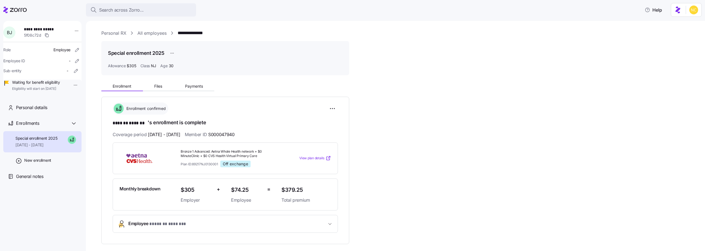
scroll to position [28, 0]
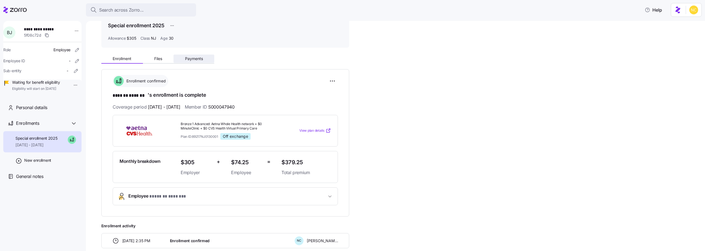
click at [188, 59] on span "Payments" at bounding box center [194, 59] width 18 height 4
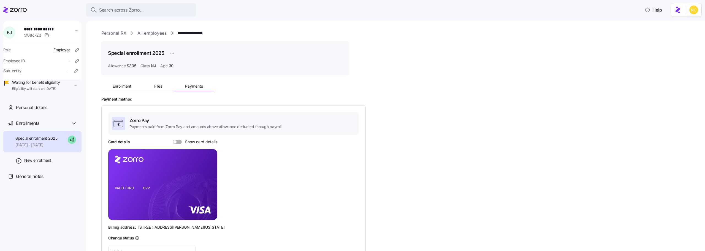
click at [497, 136] on div "Payment method Zorro Pay Payments paid from Zorro Pay and amounts above allowan…" at bounding box center [399, 181] width 596 height 169
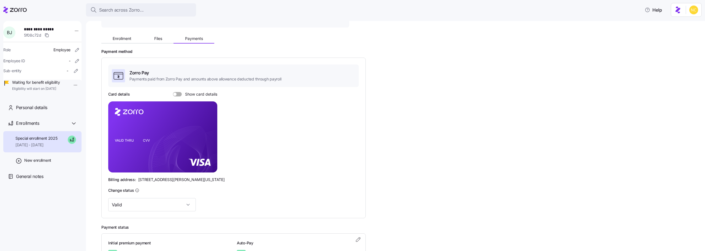
scroll to position [28, 0]
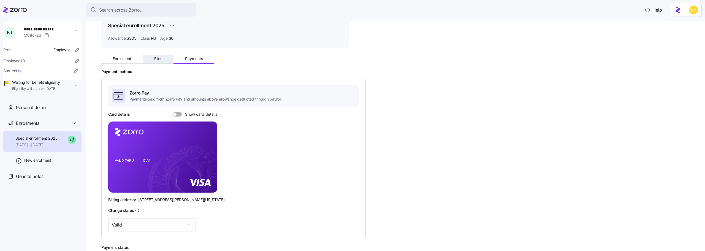
click at [166, 57] on button "Files" at bounding box center [158, 59] width 31 height 8
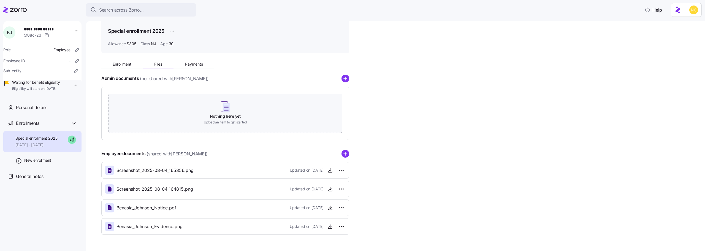
scroll to position [39, 0]
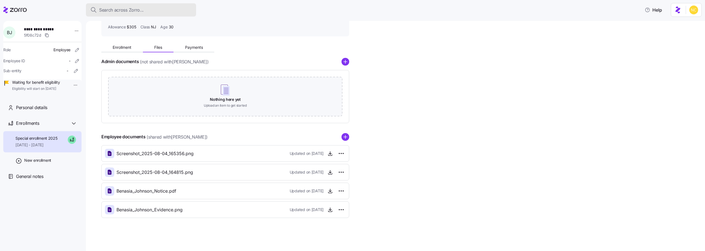
click at [141, 14] on button "Search across Zorro..." at bounding box center [141, 9] width 110 height 13
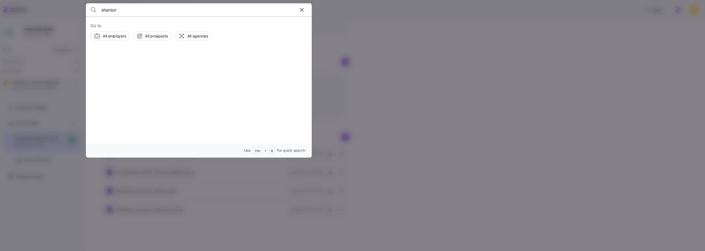
type input "shanior"
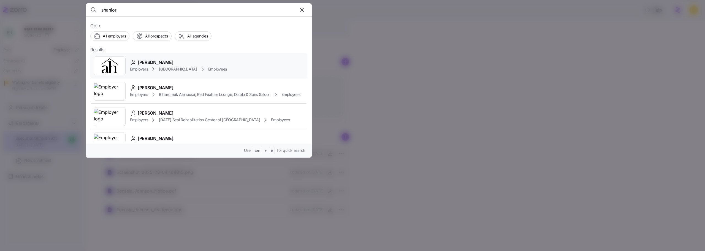
click at [141, 68] on span "Employers" at bounding box center [139, 69] width 18 height 6
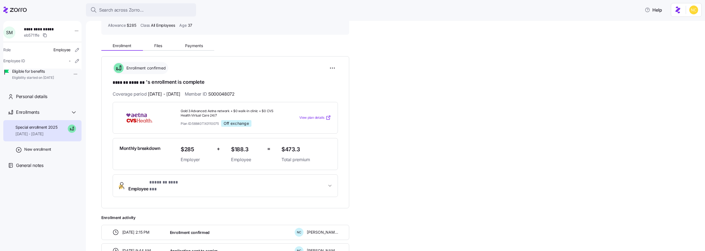
scroll to position [55, 0]
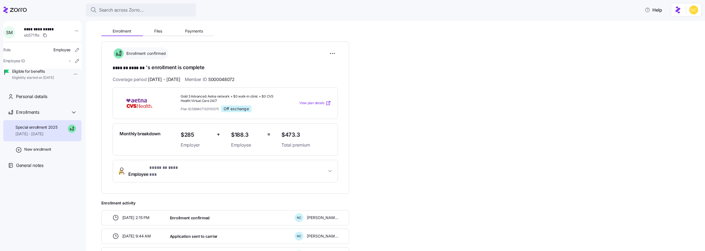
click at [156, 26] on div "Enrollment Files Payments" at bounding box center [225, 31] width 248 height 12
click at [158, 28] on button "Files" at bounding box center [158, 31] width 31 height 8
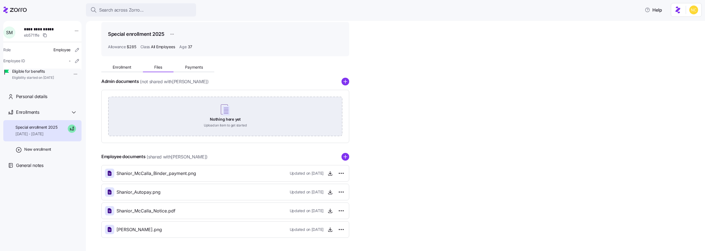
scroll to position [39, 0]
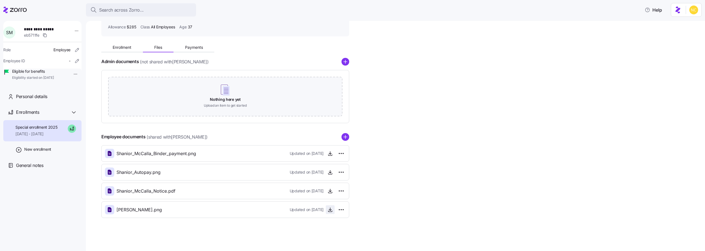
click at [327, 210] on span "button" at bounding box center [330, 210] width 8 height 8
click at [328, 209] on icon "button" at bounding box center [331, 210] width 6 height 6
click at [113, 8] on span "Search across Zorro..." at bounding box center [121, 10] width 45 height 7
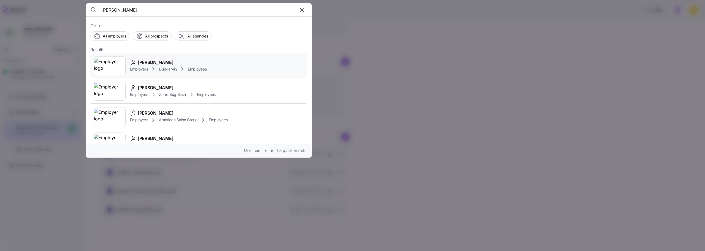
type input "[PERSON_NAME]"
click at [159, 61] on span "[PERSON_NAME]" at bounding box center [156, 62] width 36 height 7
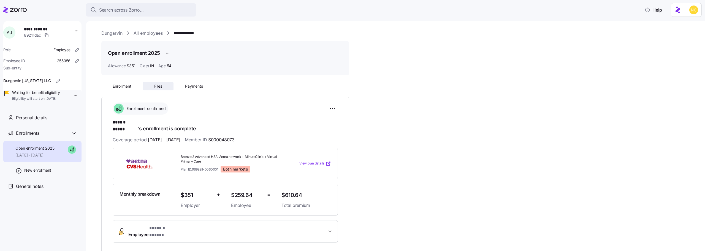
click at [163, 89] on button "Files" at bounding box center [158, 86] width 31 height 8
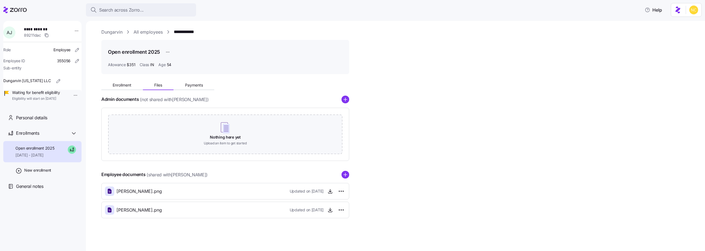
scroll to position [1, 0]
click at [348, 172] on circle "add icon" at bounding box center [345, 174] width 7 height 7
click at [327, 227] on span "button" at bounding box center [330, 228] width 8 height 8
click at [330, 228] on icon "button" at bounding box center [331, 229] width 6 height 6
click at [351, 176] on div "Enrollment Files Payments Admin documents (not shared with [PERSON_NAME] ) Noth…" at bounding box center [399, 157] width 596 height 158
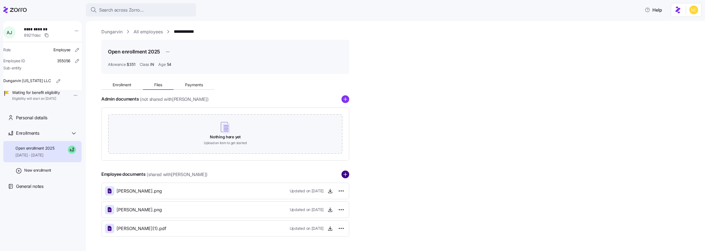
click at [347, 172] on circle "add icon" at bounding box center [345, 174] width 7 height 7
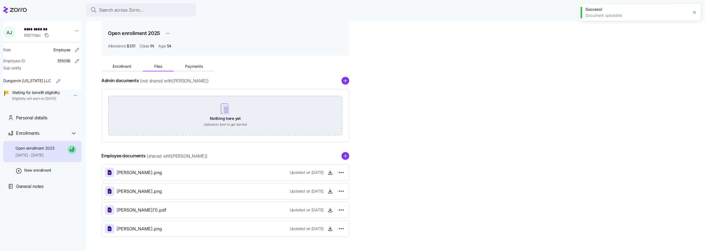
scroll to position [0, 0]
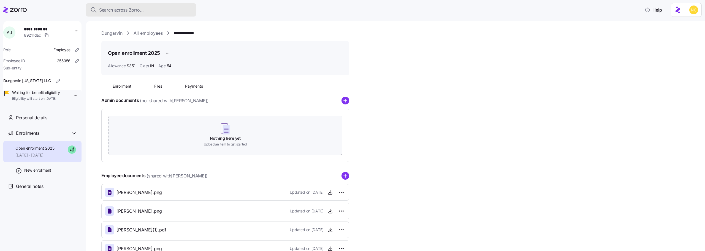
click at [121, 10] on span "Search across Zorro..." at bounding box center [121, 10] width 45 height 7
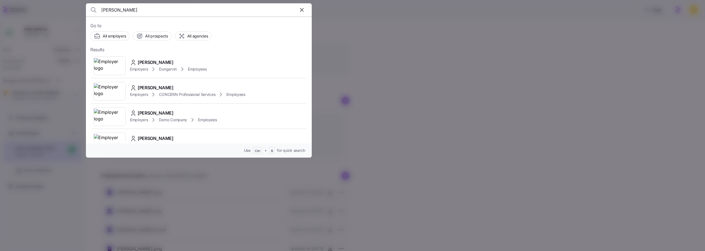
type input "[PERSON_NAME]"
click at [188, 63] on div "[PERSON_NAME]" at bounding box center [168, 62] width 77 height 7
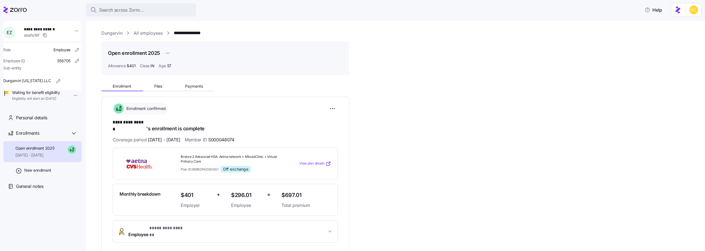
click at [160, 80] on div "Enrollment Files Payments" at bounding box center [225, 86] width 248 height 12
click at [161, 83] on button "Files" at bounding box center [158, 86] width 31 height 8
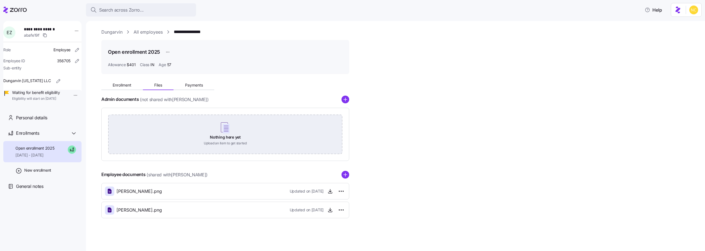
scroll to position [1, 0]
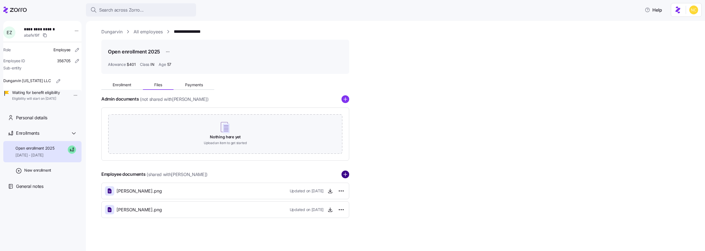
click at [346, 175] on circle "add icon" at bounding box center [345, 174] width 7 height 7
click at [345, 171] on circle "add icon" at bounding box center [345, 174] width 7 height 7
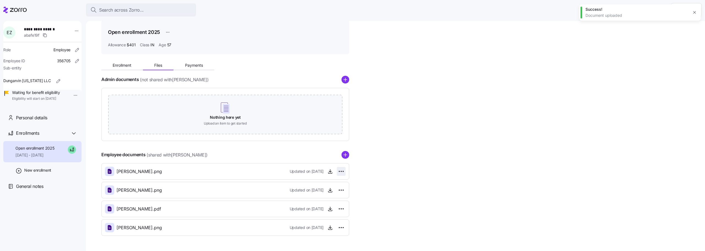
scroll to position [39, 0]
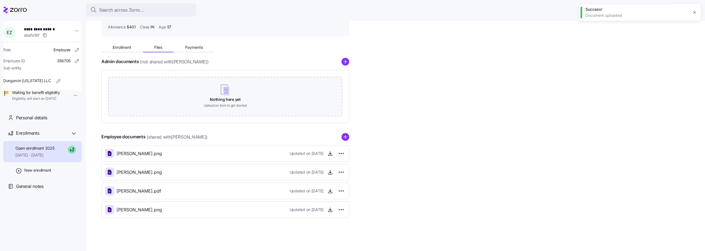
click at [19, 13] on icon at bounding box center [14, 10] width 23 height 7
